Goal: Information Seeking & Learning: Learn about a topic

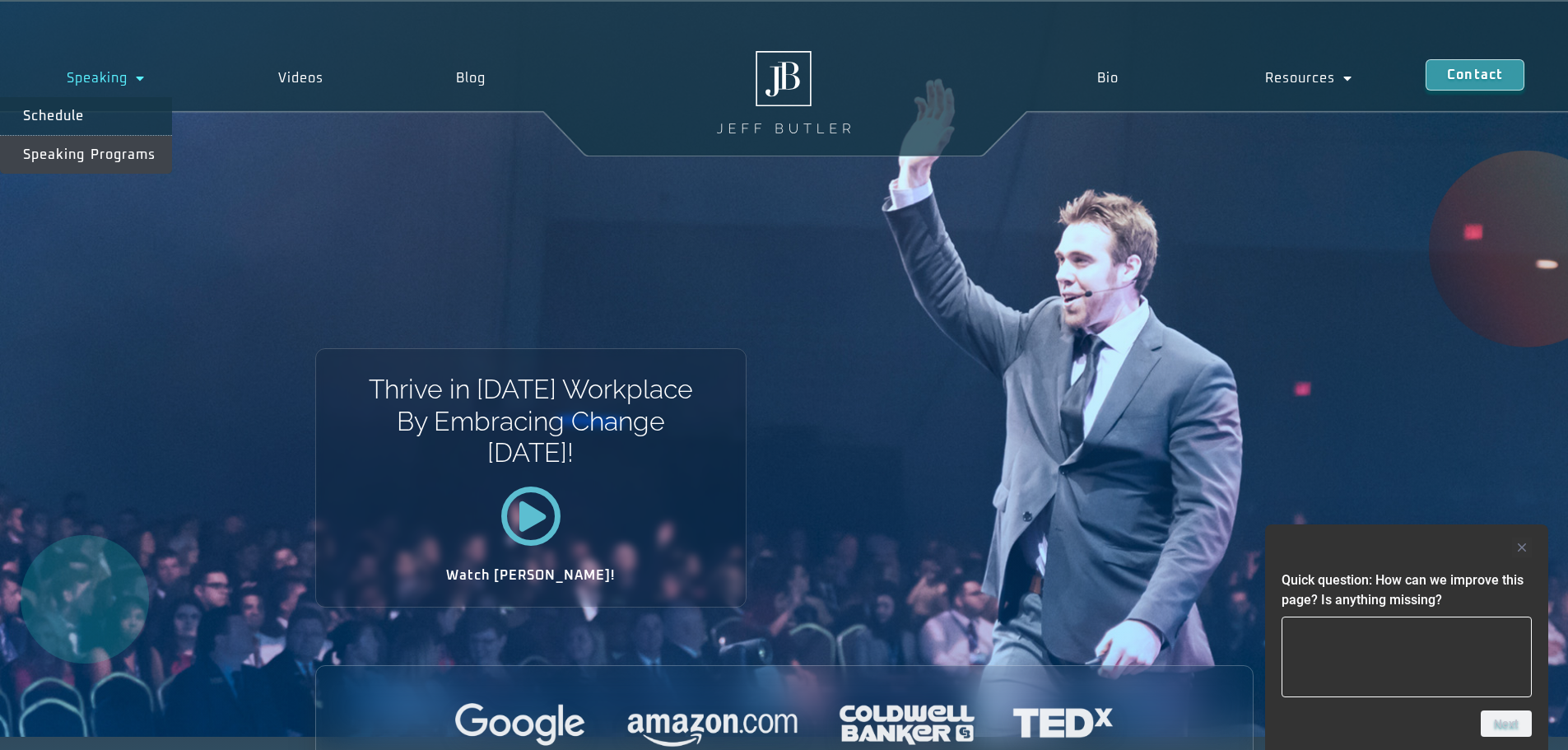
click at [93, 163] on link "Speaking Programs" at bounding box center [86, 154] width 172 height 38
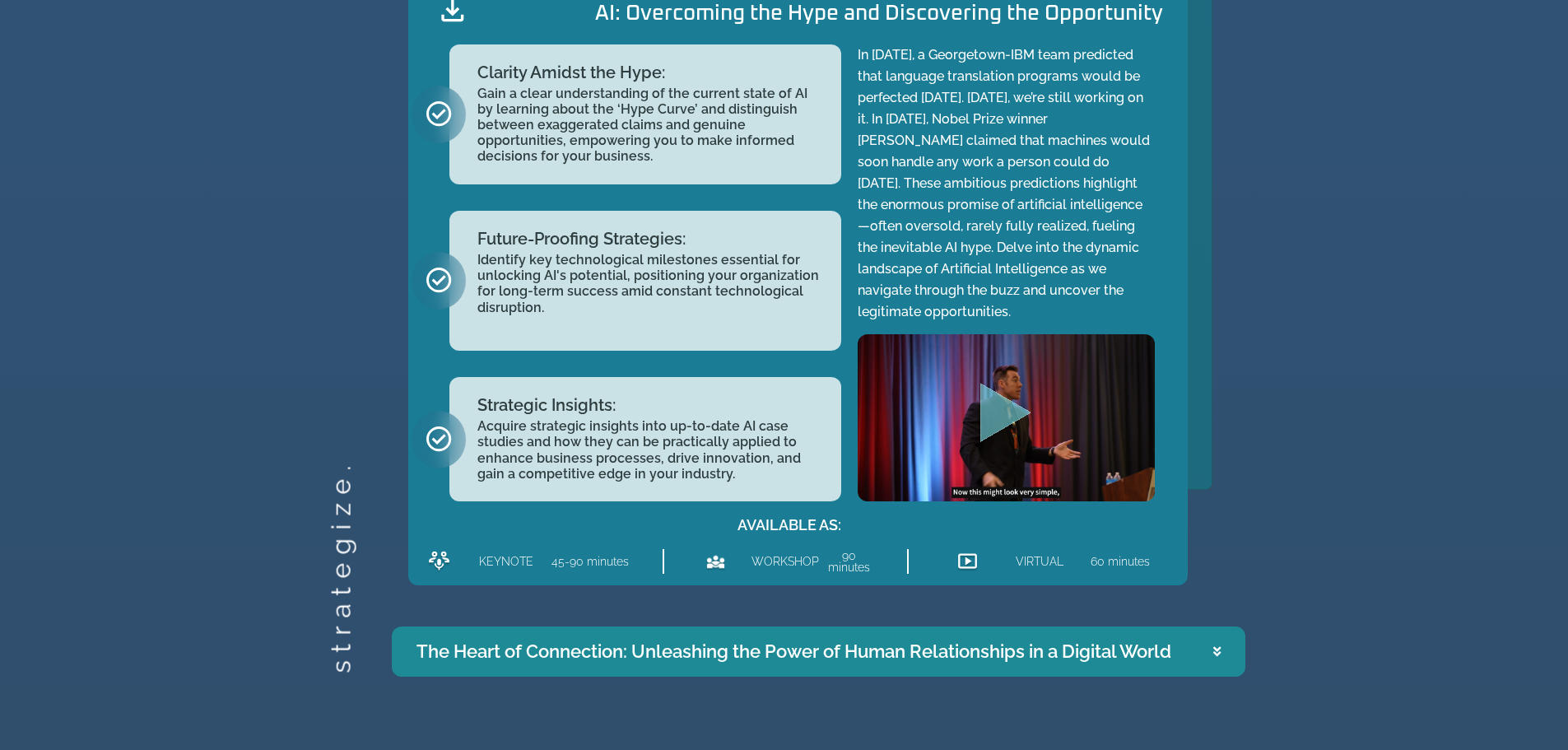
scroll to position [2045, 0]
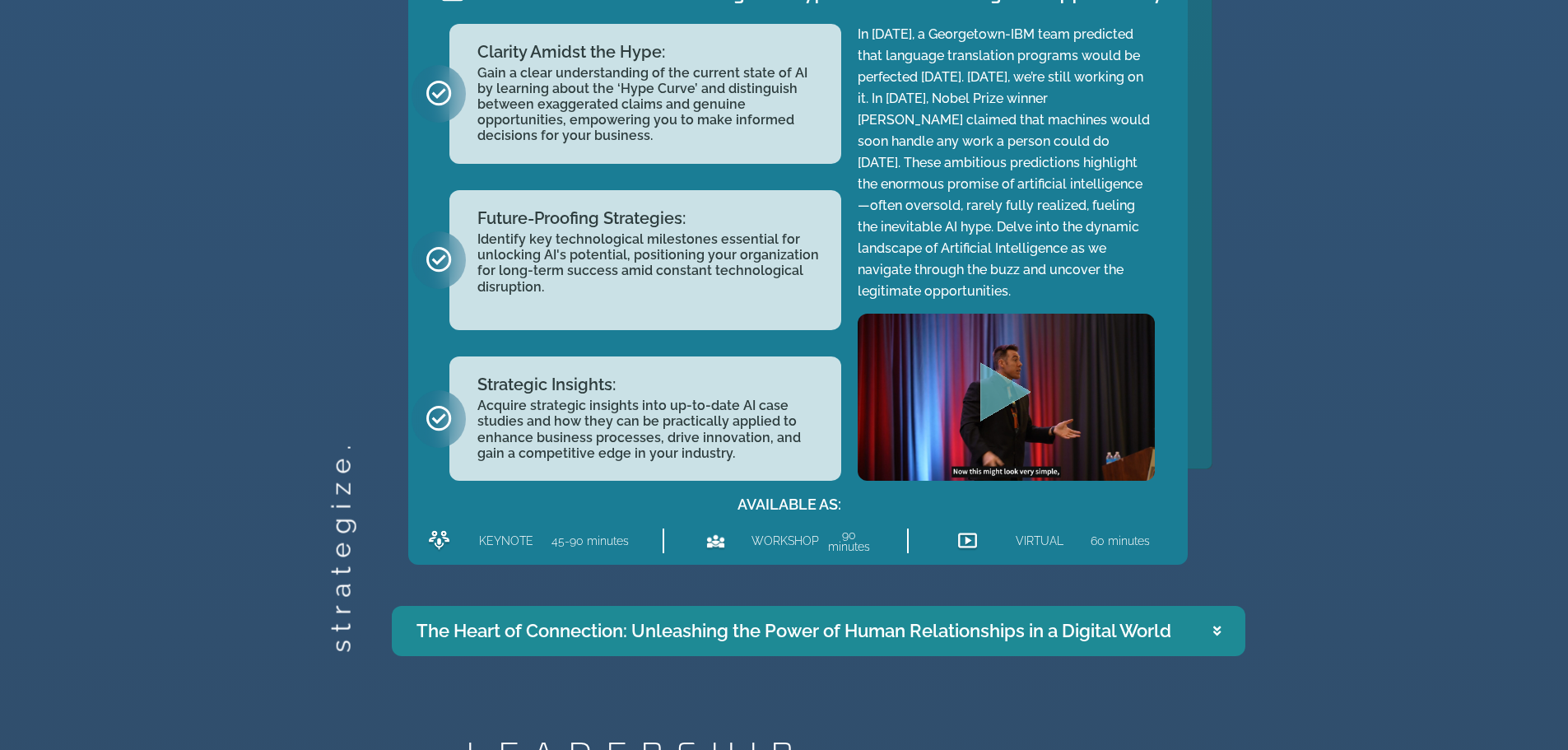
click at [1219, 627] on icon "Accordion. Open links with Enter or Space, close with Escape, and navigate with…" at bounding box center [1217, 631] width 8 height 12
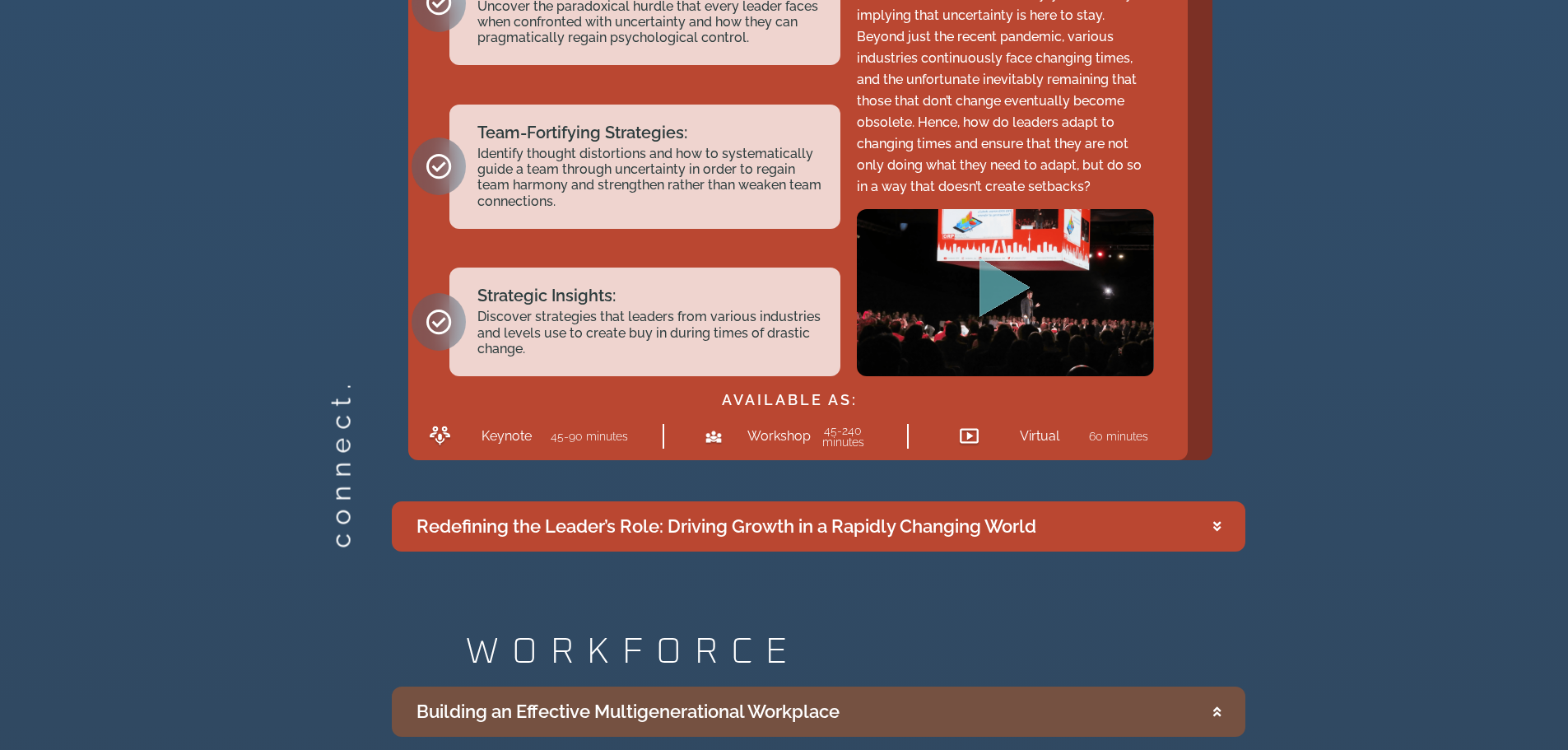
scroll to position [3112, 0]
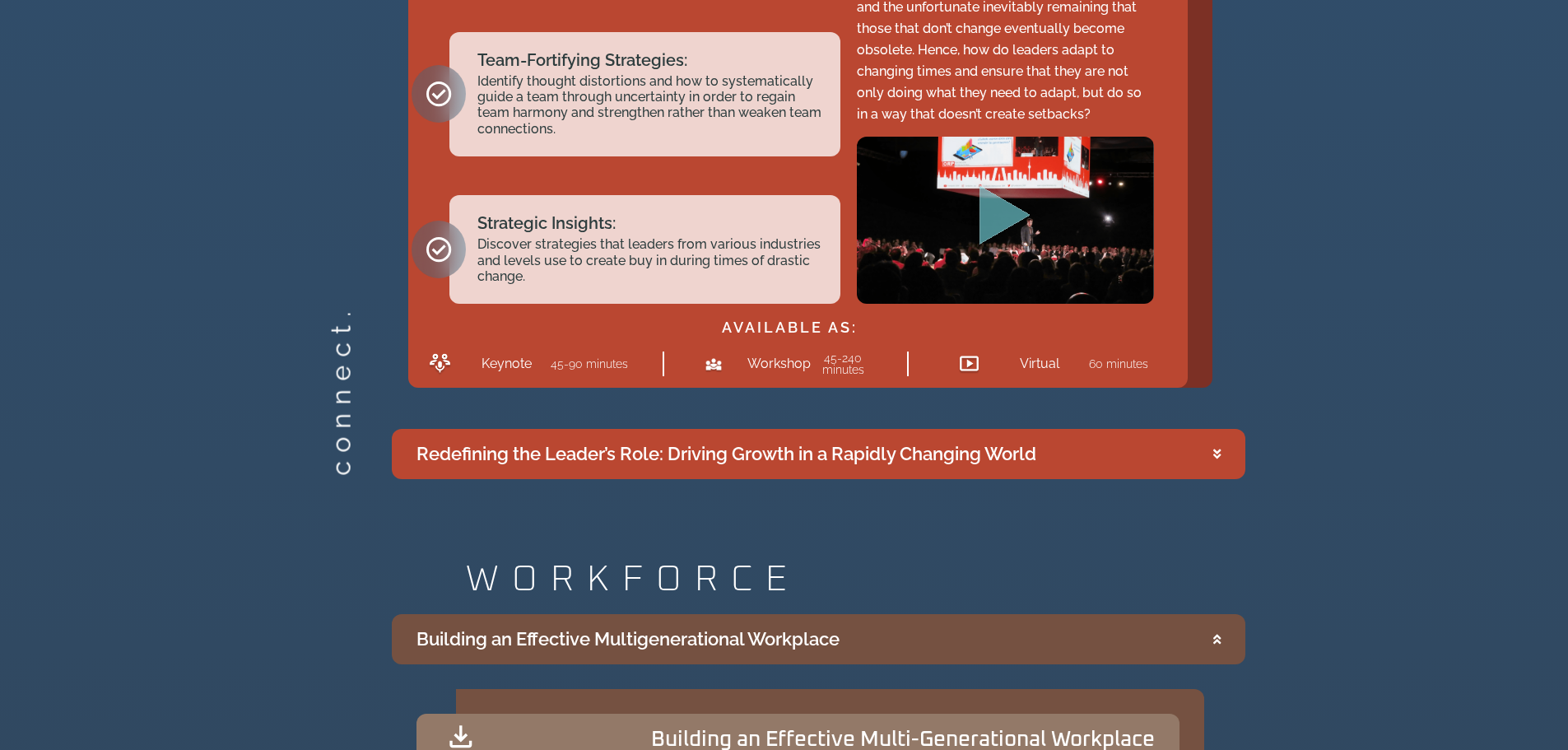
click at [1224, 462] on summary "Redefining the Leader’s Role: Driving Growth in a Rapidly Changing World" at bounding box center [818, 454] width 853 height 50
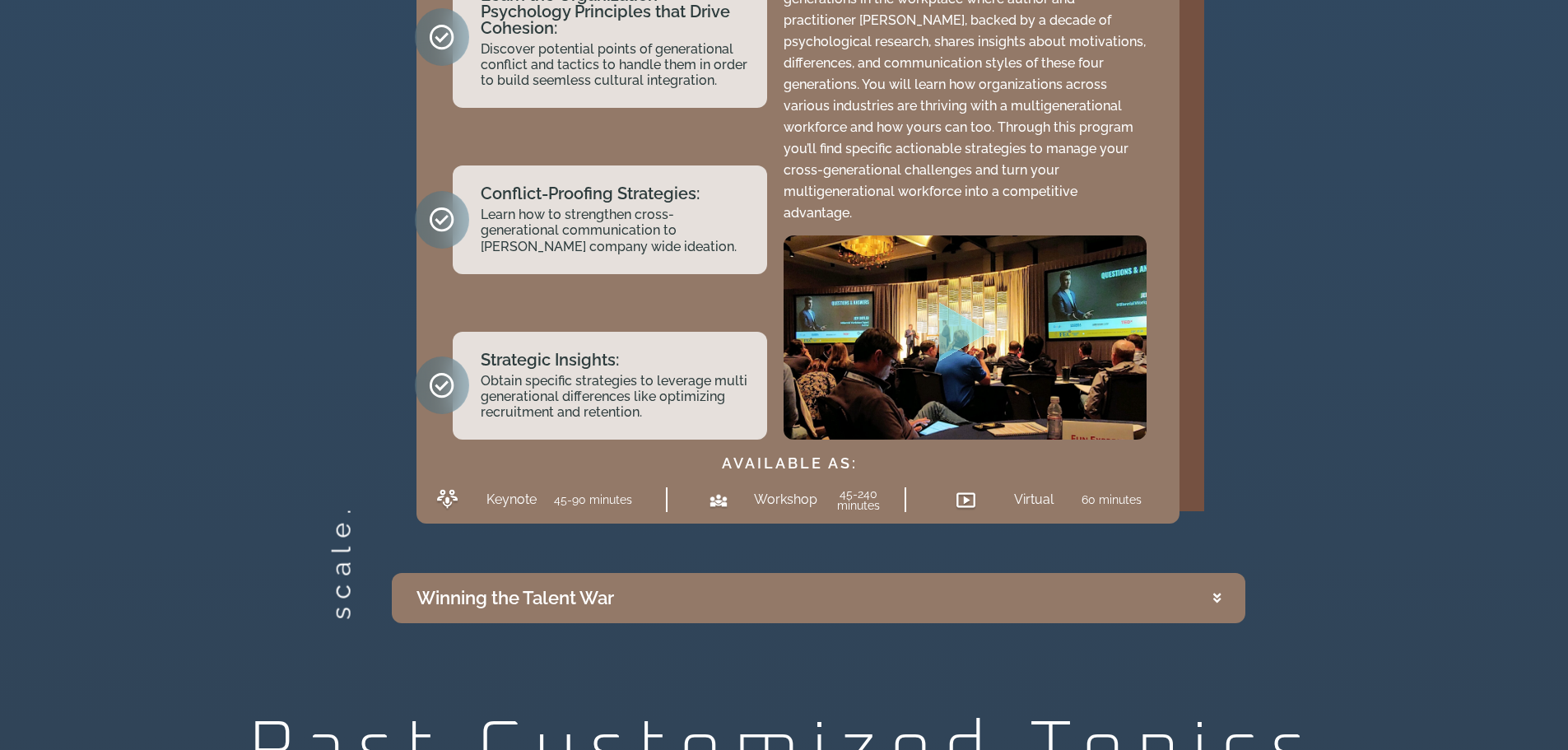
scroll to position [4177, 0]
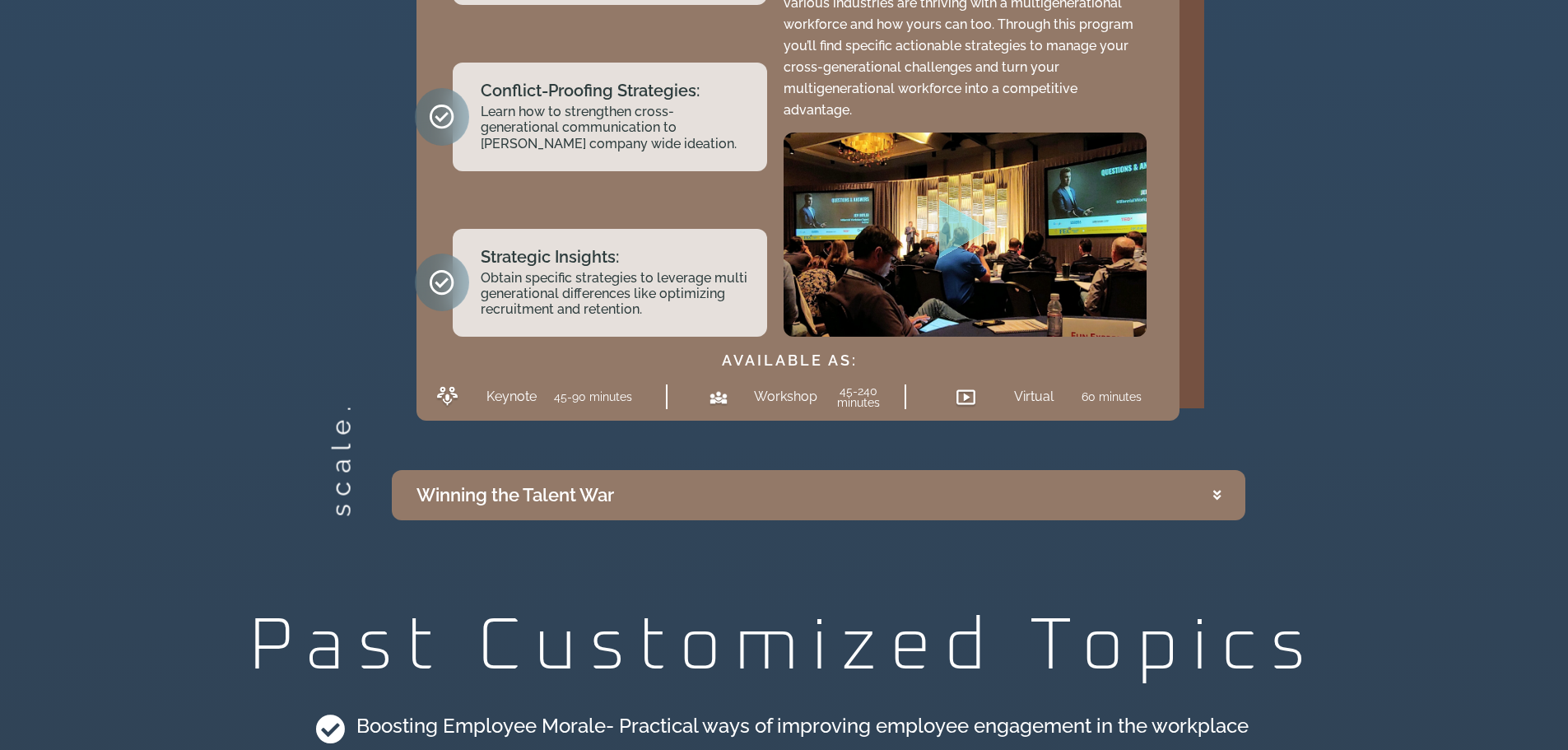
click at [1173, 477] on summary "Winning the Talent War" at bounding box center [818, 495] width 853 height 50
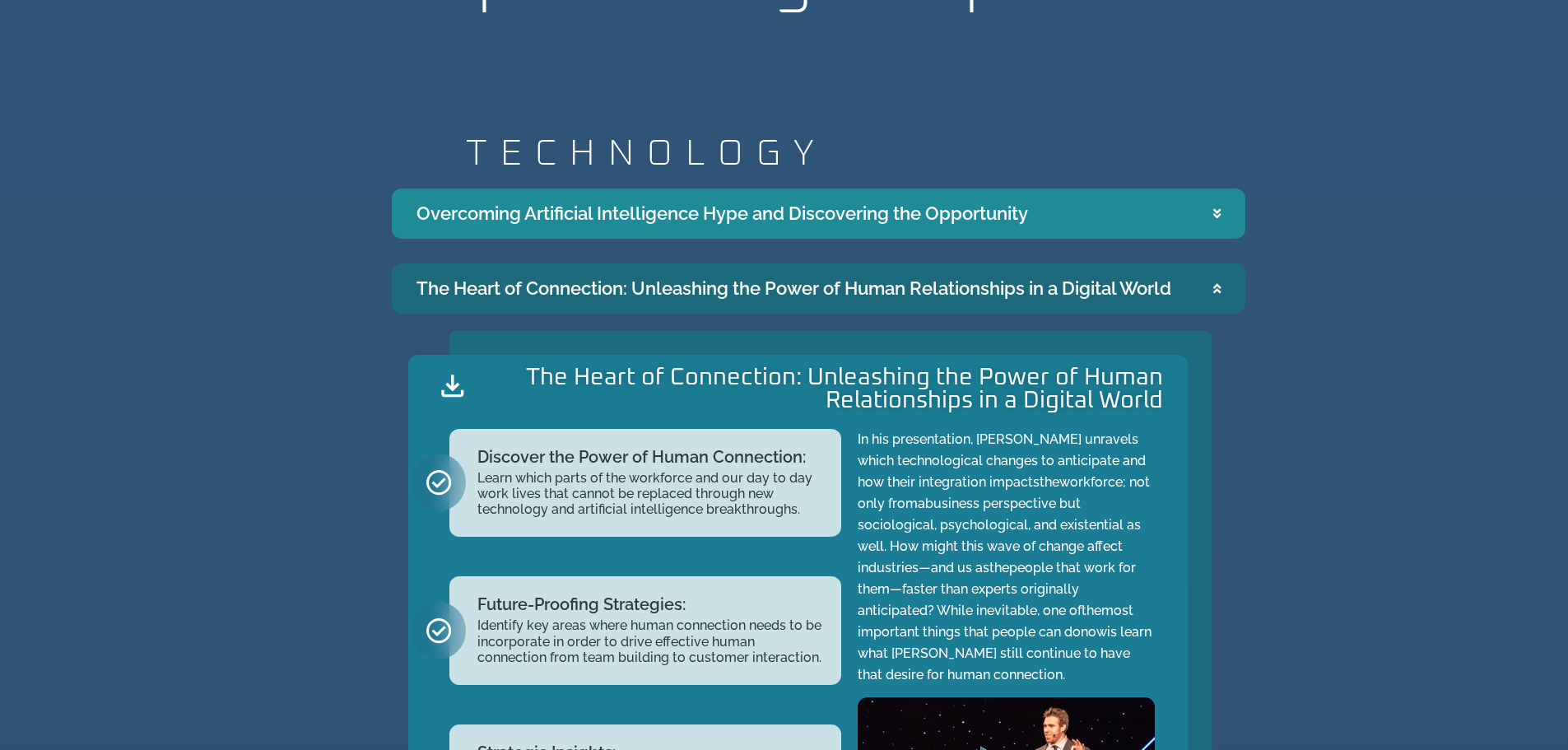
scroll to position [1835, 0]
